Goal: Task Accomplishment & Management: Manage account settings

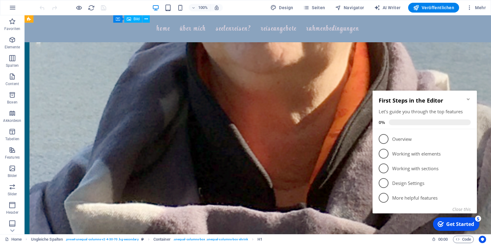
scroll to position [1168, 0]
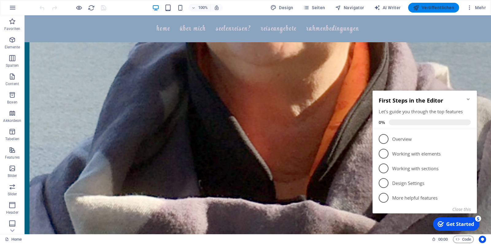
click at [430, 6] on span "Veröffentlichen" at bounding box center [433, 8] width 41 height 6
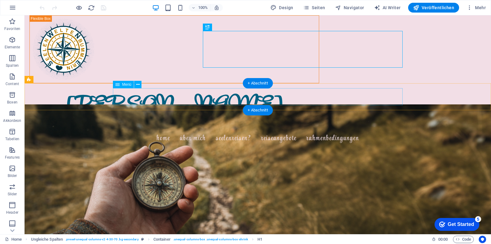
click at [150, 130] on nav "Home Über mich Seelenreisen? Reiseangebote Rahmenbedingungen" at bounding box center [258, 138] width 290 height 17
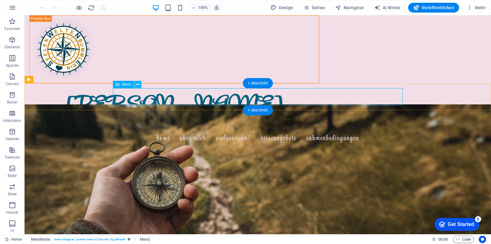
click at [137, 84] on icon at bounding box center [137, 85] width 3 height 6
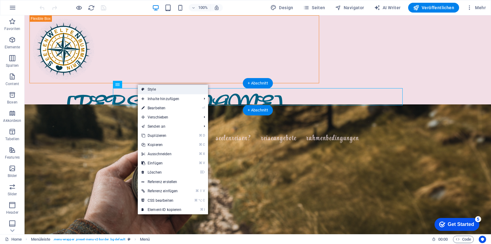
click at [148, 89] on link "Style" at bounding box center [173, 89] width 70 height 9
select select "rem"
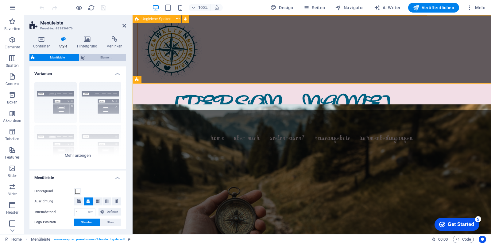
click at [106, 55] on span "Element" at bounding box center [105, 57] width 36 height 7
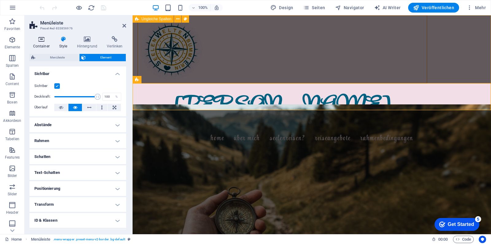
click at [40, 43] on h4 "Container" at bounding box center [42, 42] width 26 height 13
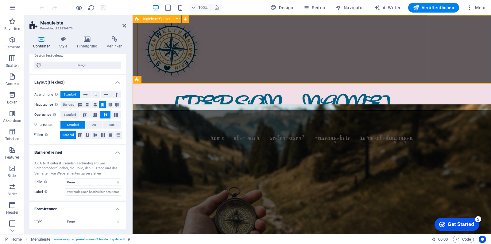
scroll to position [61, 0]
click at [66, 45] on h4 "Style" at bounding box center [65, 42] width 18 height 13
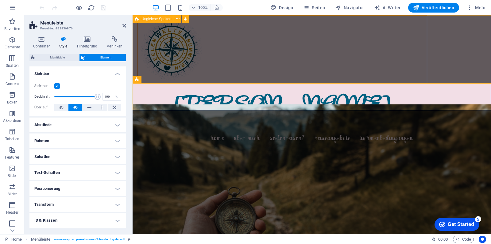
scroll to position [0, 0]
click at [62, 57] on span "Menüleiste" at bounding box center [57, 57] width 40 height 7
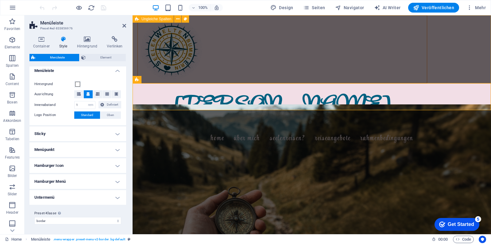
scroll to position [107, 0]
click at [116, 152] on h4 "Menüpunkt" at bounding box center [77, 150] width 97 height 15
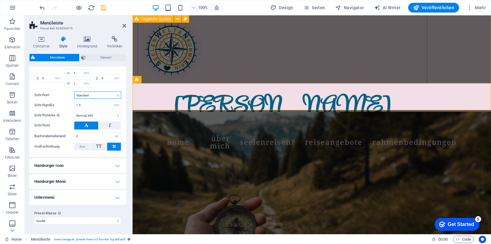
scroll to position [279, 0]
select select "link-special-font"
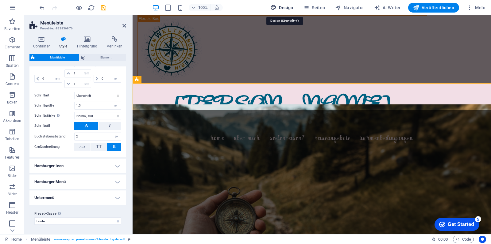
click at [286, 9] on span "Design" at bounding box center [281, 8] width 23 height 6
select select "px"
select select "400"
select select "px"
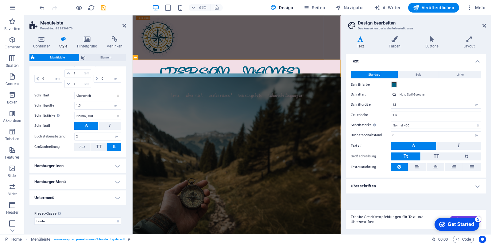
click at [364, 42] on h4 "Text" at bounding box center [362, 42] width 32 height 13
click at [477, 186] on h4 "Überschriften" at bounding box center [416, 186] width 140 height 15
click at [476, 61] on h4 "Text" at bounding box center [416, 59] width 140 height 11
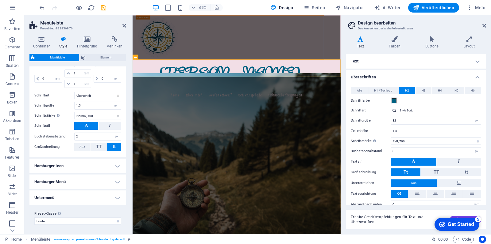
click at [478, 76] on h4 "Überschriften" at bounding box center [416, 75] width 140 height 11
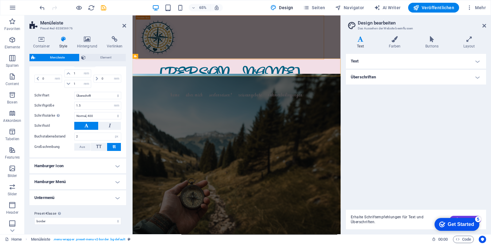
scroll to position [2, 0]
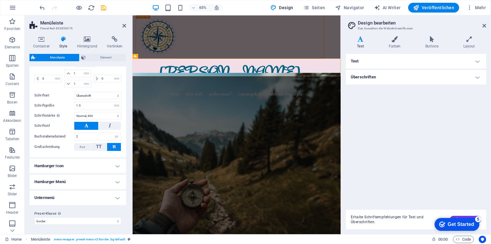
click at [443, 228] on div "checkmark Get Started 5" at bounding box center [456, 225] width 35 height 6
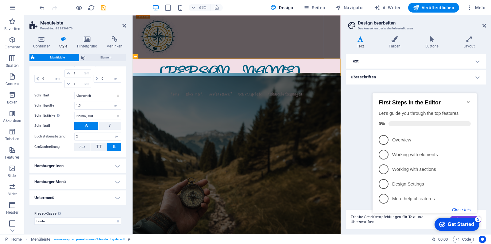
click at [461, 210] on button "Close this" at bounding box center [461, 210] width 19 height 5
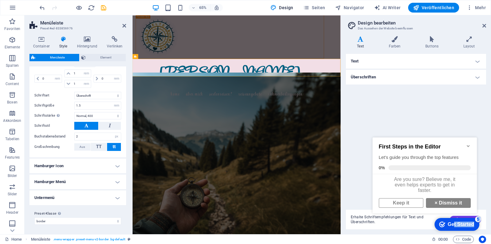
drag, startPoint x: 453, startPoint y: 224, endPoint x: 738, endPoint y: 273, distance: 289.1
click html "checkmark Get Started 5 First Steps in the Editor Let's guide you through the t…"
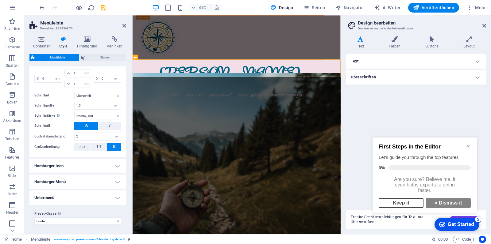
click at [398, 205] on link "Keep it" at bounding box center [400, 203] width 45 height 10
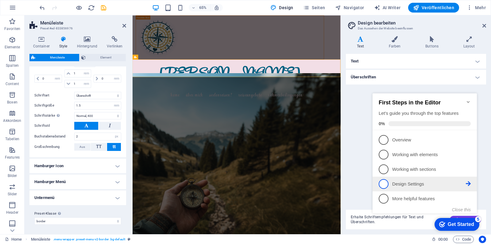
click at [405, 185] on p "Design Settings - incomplete" at bounding box center [429, 184] width 74 height 6
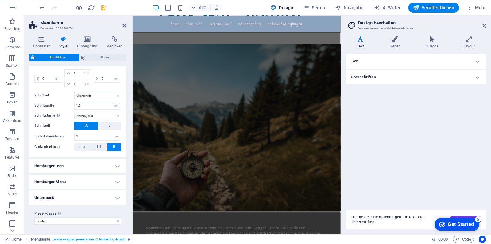
scroll to position [92, 0]
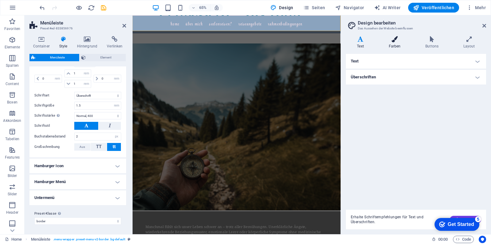
click at [392, 44] on h4 "Farben" at bounding box center [395, 42] width 37 height 13
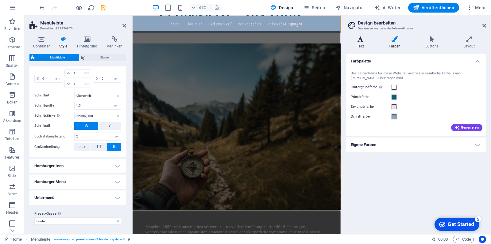
click at [359, 41] on icon at bounding box center [360, 39] width 29 height 6
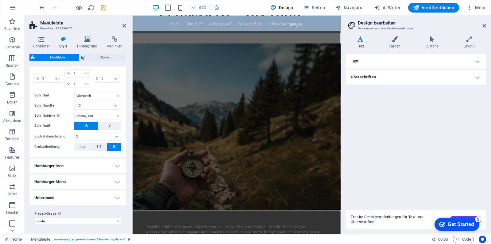
click at [386, 80] on h4 "Überschriften" at bounding box center [416, 77] width 140 height 15
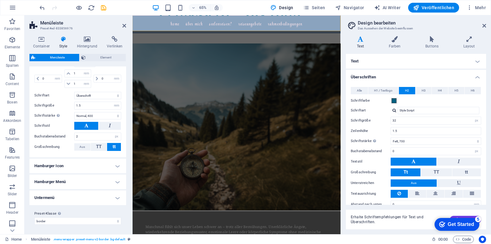
click at [367, 59] on h4 "Text" at bounding box center [416, 61] width 140 height 15
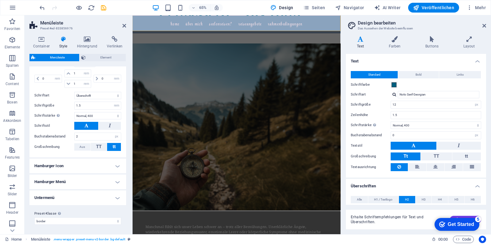
click at [367, 59] on h4 "Text" at bounding box center [416, 59] width 140 height 11
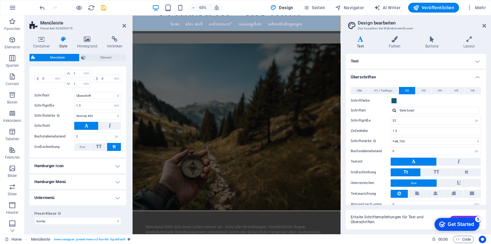
click at [376, 78] on h4 "Überschriften" at bounding box center [416, 75] width 140 height 11
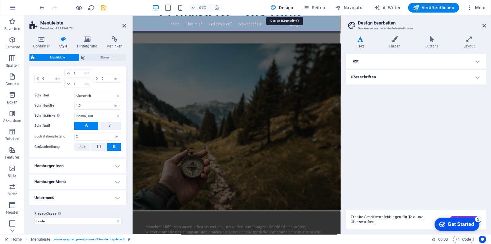
click at [285, 7] on span "Design" at bounding box center [281, 8] width 23 height 6
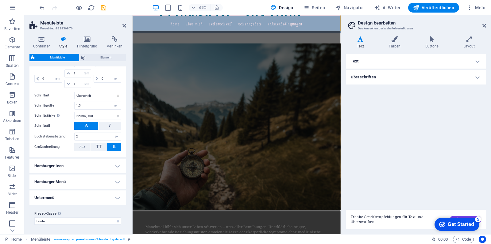
click at [482, 26] on header "Design bearbeiten Das Aussehen der Website beeinflussen" at bounding box center [416, 23] width 139 height 16
click at [483, 26] on icon at bounding box center [484, 25] width 4 height 5
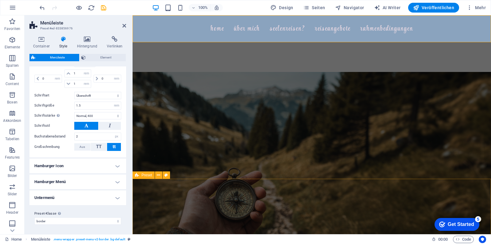
click at [453, 226] on div "Get Started" at bounding box center [460, 225] width 26 height 6
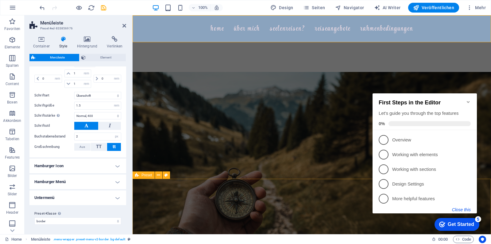
click at [463, 210] on button "Close this" at bounding box center [461, 210] width 19 height 5
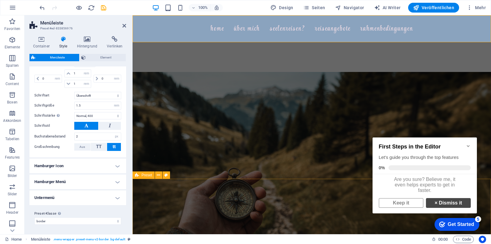
click at [461, 208] on link "× Dismiss it" at bounding box center [448, 203] width 45 height 10
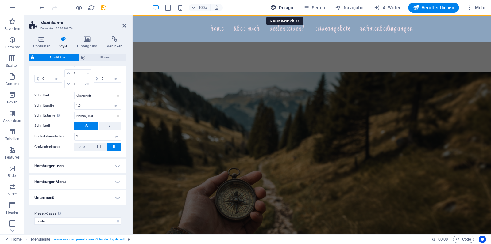
click at [281, 7] on span "Design" at bounding box center [281, 8] width 23 height 6
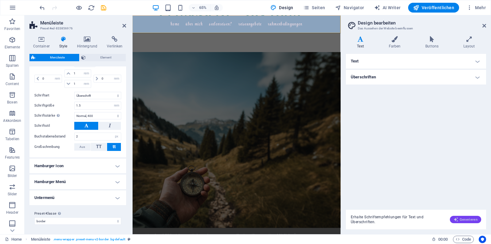
click at [461, 219] on span "Generieren" at bounding box center [465, 219] width 24 height 5
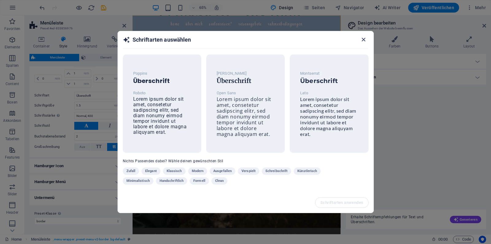
click at [363, 39] on icon "button" at bounding box center [363, 39] width 7 height 7
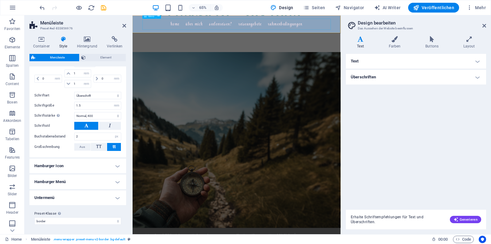
click at [178, 33] on nav "Home Über mich Seelenreisen? Reiseangebote Rahmenbedingungen" at bounding box center [293, 28] width 290 height 17
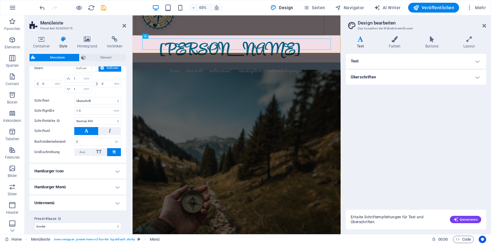
scroll to position [271, 0]
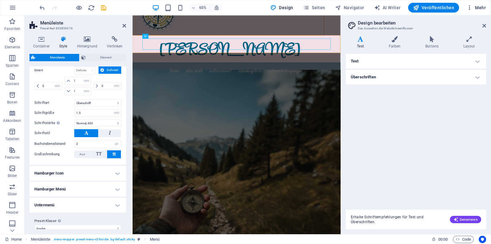
click at [484, 9] on span "Mehr" at bounding box center [475, 8] width 19 height 6
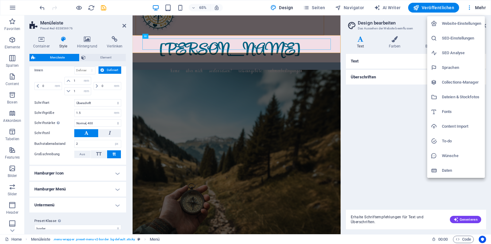
click at [451, 110] on h6 "Fonts" at bounding box center [461, 111] width 39 height 7
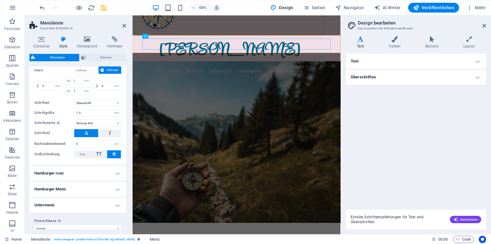
select select "popularity"
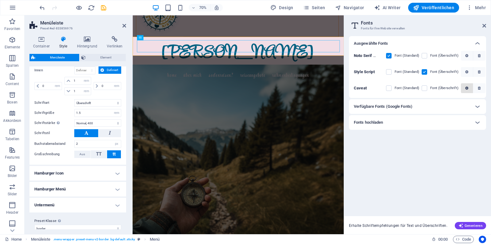
click at [466, 88] on icon "button" at bounding box center [466, 88] width 3 height 4
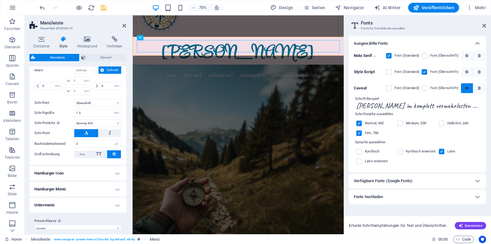
click at [466, 88] on icon "button" at bounding box center [466, 88] width 3 height 4
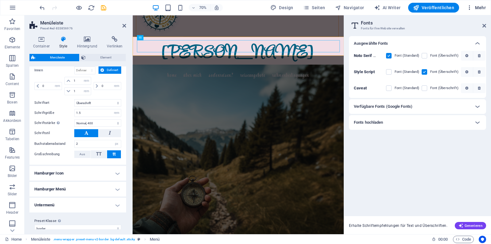
click at [475, 8] on span "Mehr" at bounding box center [475, 8] width 19 height 6
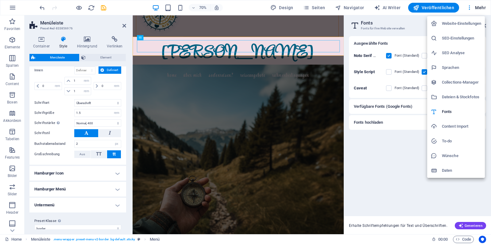
click at [12, 8] on div at bounding box center [245, 122] width 491 height 244
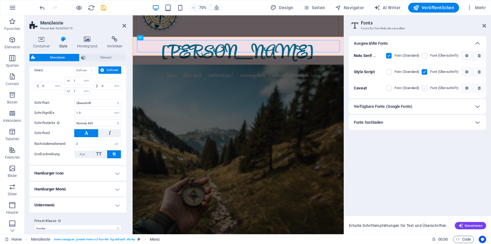
click at [424, 89] on label at bounding box center [424, 89] width 6 height 6
click at [0, 0] on input "checkbox" at bounding box center [0, 0] width 0 height 0
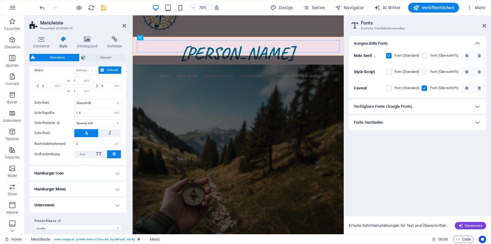
click at [425, 72] on label at bounding box center [424, 72] width 6 height 6
click at [0, 0] on Script "checkbox" at bounding box center [0, 0] width 0 height 0
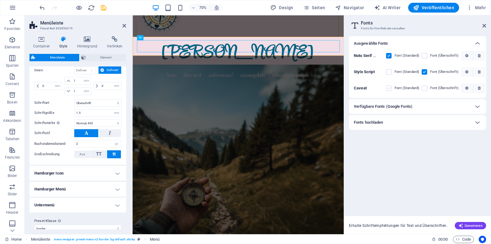
click at [389, 89] on label at bounding box center [389, 89] width 6 height 6
click at [0, 0] on input "checkbox" at bounding box center [0, 0] width 0 height 0
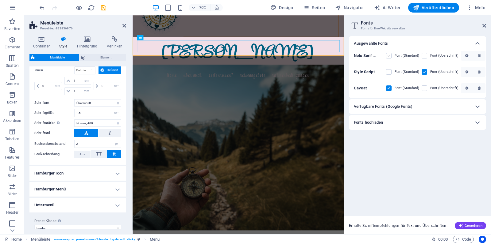
click at [388, 56] on label at bounding box center [389, 56] width 6 height 6
click at [0, 0] on Georgian "checkbox" at bounding box center [0, 0] width 0 height 0
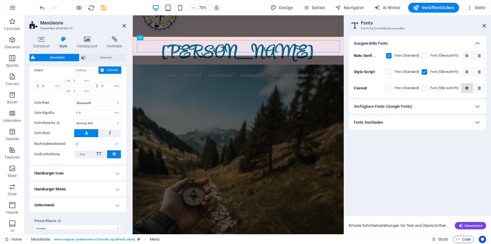
click at [465, 87] on icon "button" at bounding box center [466, 88] width 3 height 4
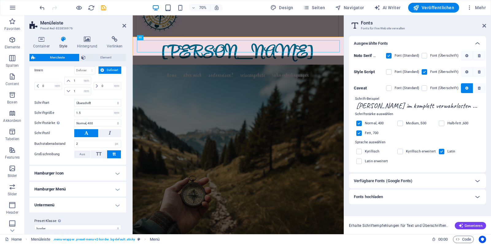
click at [428, 209] on div "Ausgewählte Fonts Noto Serif Georgian Font (Standard) Font (Überschrift) Style …" at bounding box center [417, 123] width 137 height 175
click at [424, 88] on label at bounding box center [424, 89] width 6 height 6
click at [0, 0] on input "checkbox" at bounding box center [0, 0] width 0 height 0
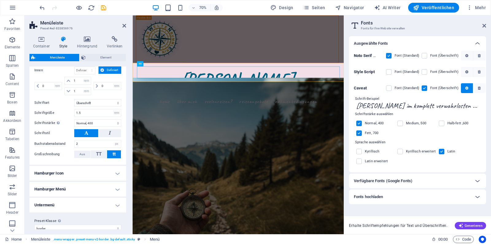
scroll to position [0, 0]
click at [99, 155] on span "TT" at bounding box center [99, 155] width 6 height 6
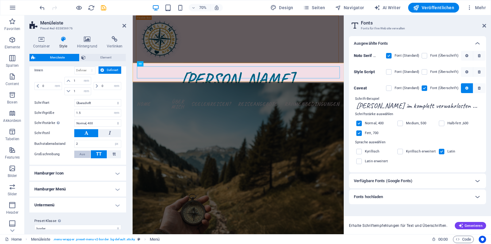
click at [83, 155] on span "Aus" at bounding box center [82, 154] width 6 height 7
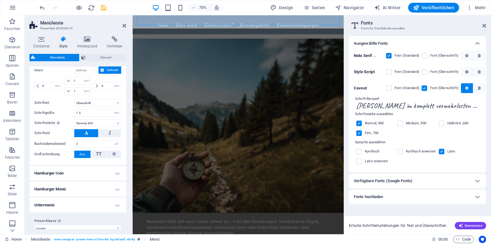
scroll to position [119, 0]
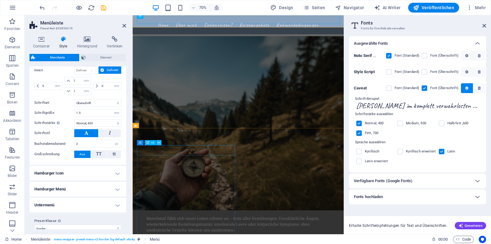
click at [159, 144] on icon at bounding box center [158, 142] width 2 height 5
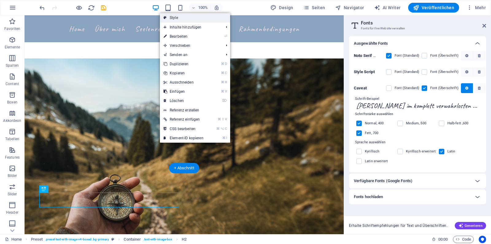
click at [181, 19] on link "Style" at bounding box center [195, 17] width 70 height 9
select select "rem"
select select "px"
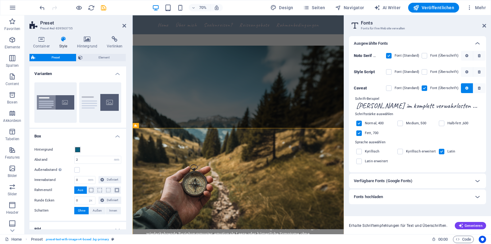
scroll to position [0, 0]
click at [107, 58] on span "Element" at bounding box center [104, 57] width 40 height 7
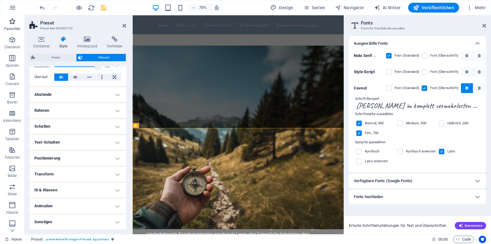
scroll to position [30, 0]
click at [36, 39] on icon at bounding box center [41, 39] width 24 height 6
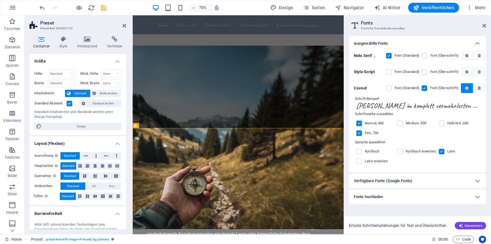
scroll to position [0, 0]
click at [64, 43] on h4 "Style" at bounding box center [65, 42] width 18 height 13
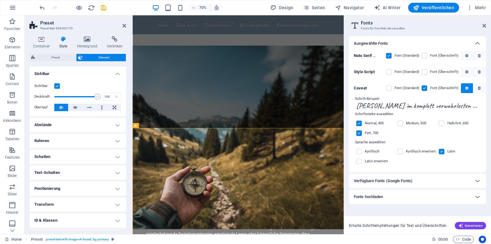
click at [83, 128] on h4 "Abstände" at bounding box center [77, 125] width 97 height 15
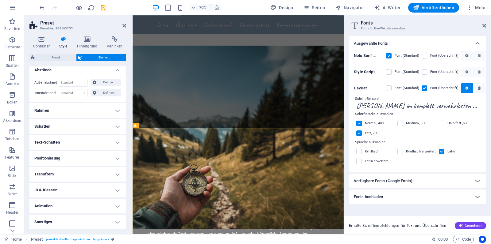
scroll to position [55, 0]
click at [83, 176] on h4 "Transform" at bounding box center [77, 174] width 97 height 15
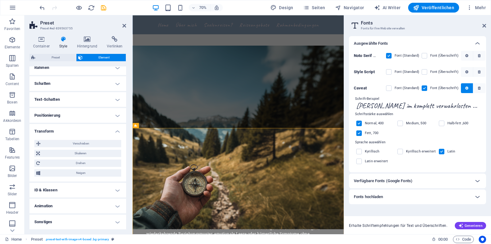
scroll to position [98, 0]
click at [91, 221] on h4 "Sonstiges" at bounding box center [77, 222] width 97 height 15
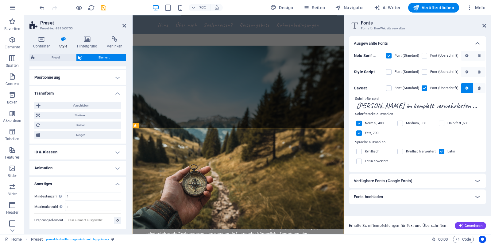
scroll to position [136, 0]
click at [67, 153] on h4 "ID & Klassen" at bounding box center [77, 152] width 97 height 15
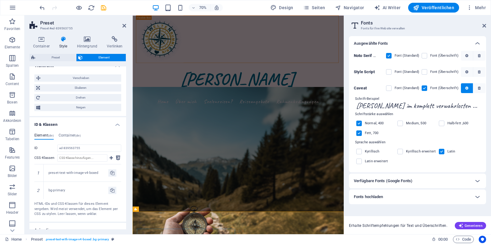
scroll to position [0, 0]
click at [283, 88] on div "[PERSON_NAME]" at bounding box center [282, 106] width 290 height 37
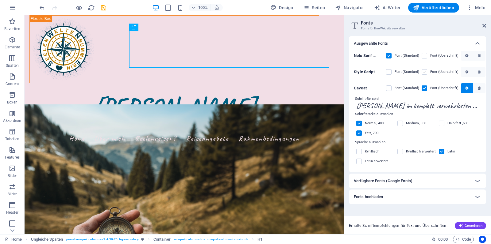
click at [426, 72] on label at bounding box center [424, 72] width 6 height 6
click at [0, 0] on Script "checkbox" at bounding box center [0, 0] width 0 height 0
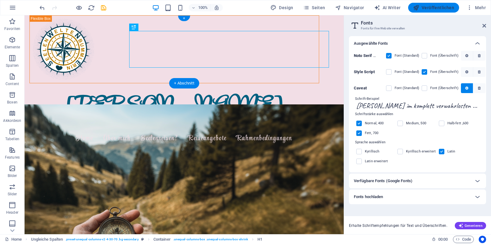
click at [438, 5] on span "Veröffentlichen" at bounding box center [433, 8] width 41 height 6
